Goal: Transaction & Acquisition: Purchase product/service

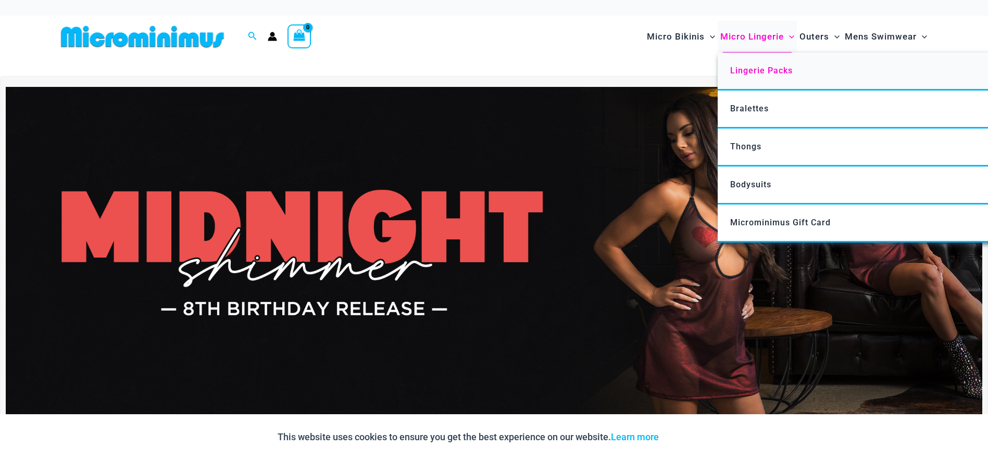
click at [755, 72] on span "Lingerie Packs" at bounding box center [761, 71] width 63 height 10
